Goal: Navigation & Orientation: Find specific page/section

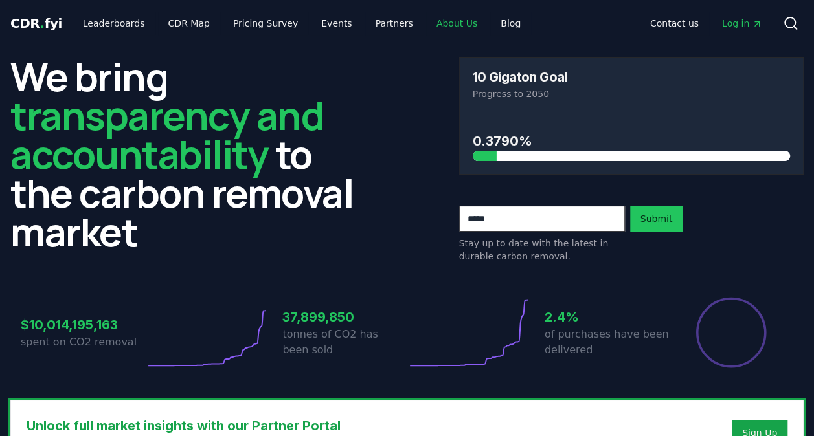
click at [436, 25] on link "About Us" at bounding box center [456, 23] width 61 height 23
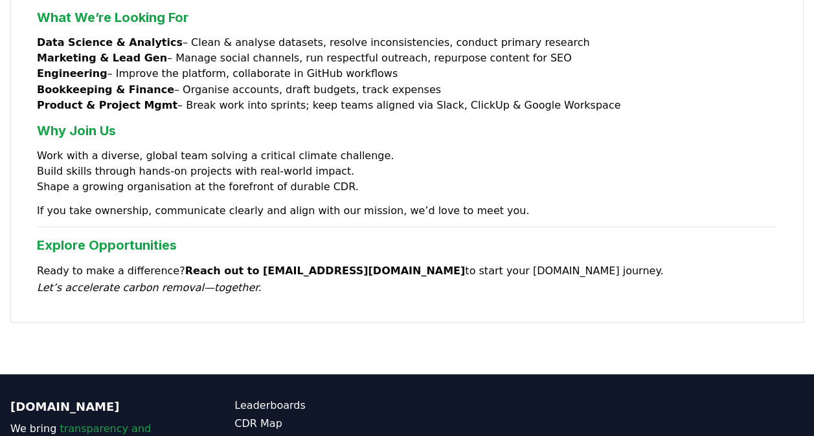
scroll to position [1195, 0]
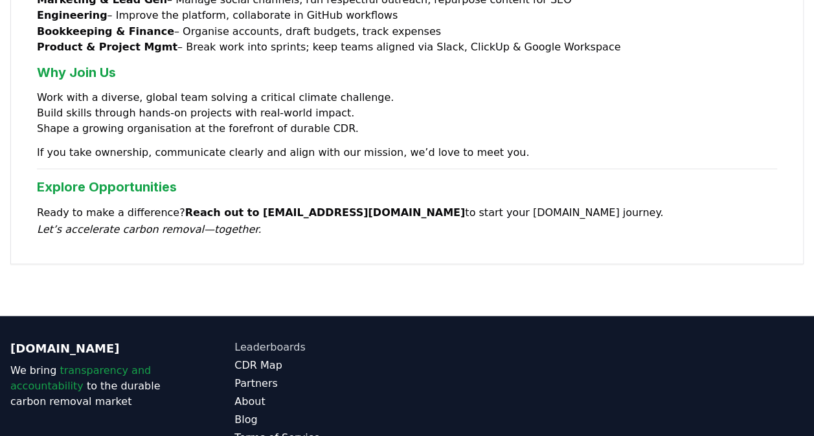
click at [282, 339] on link "Leaderboards" at bounding box center [320, 347] width 172 height 16
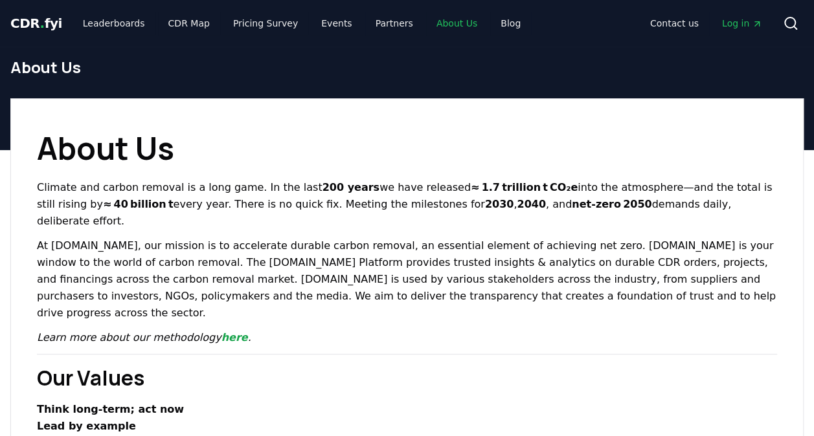
click at [434, 28] on link "About Us" at bounding box center [456, 23] width 61 height 23
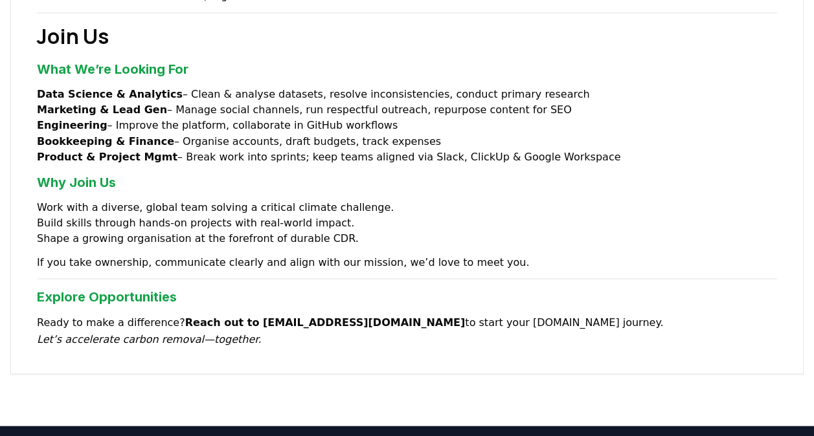
scroll to position [1001, 0]
